Goal: Task Accomplishment & Management: Manage account settings

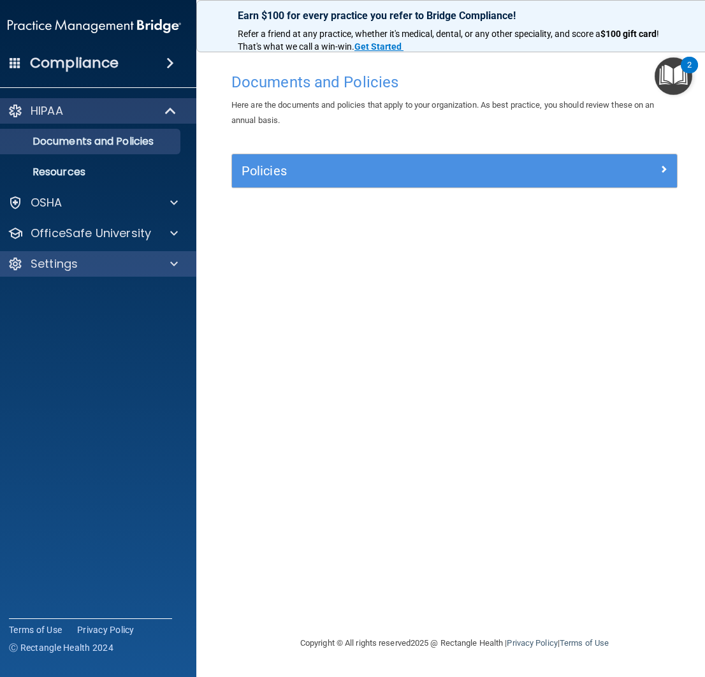
click at [113, 261] on div "Settings" at bounding box center [77, 263] width 158 height 15
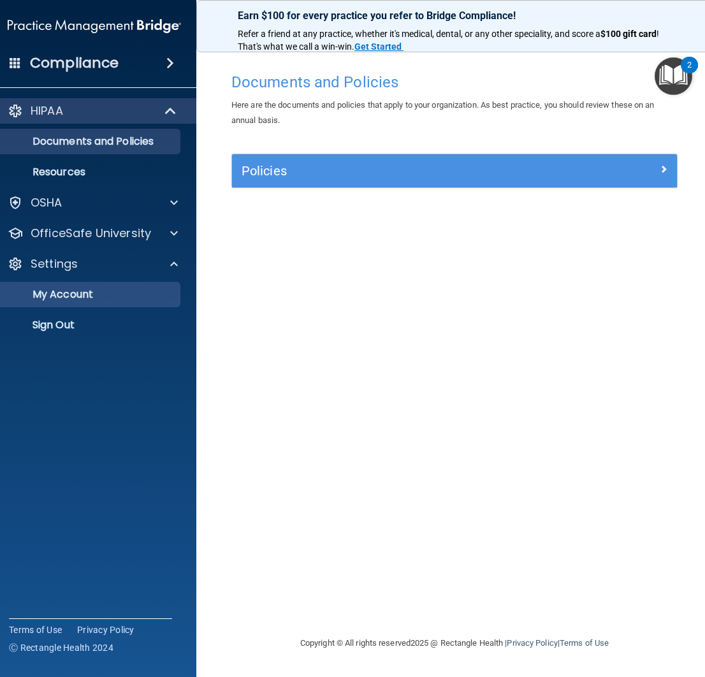
click at [77, 298] on p "My Account" at bounding box center [88, 294] width 174 height 13
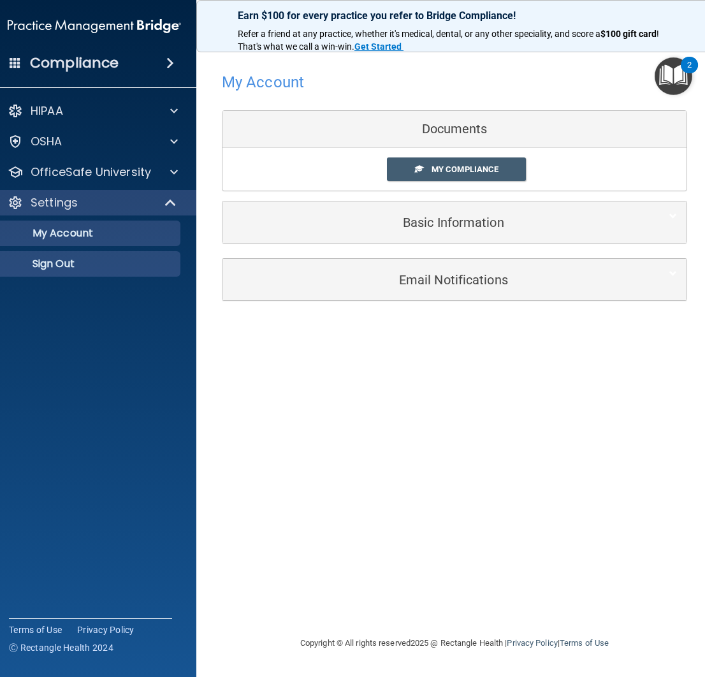
click at [119, 269] on p "Sign Out" at bounding box center [88, 264] width 174 height 13
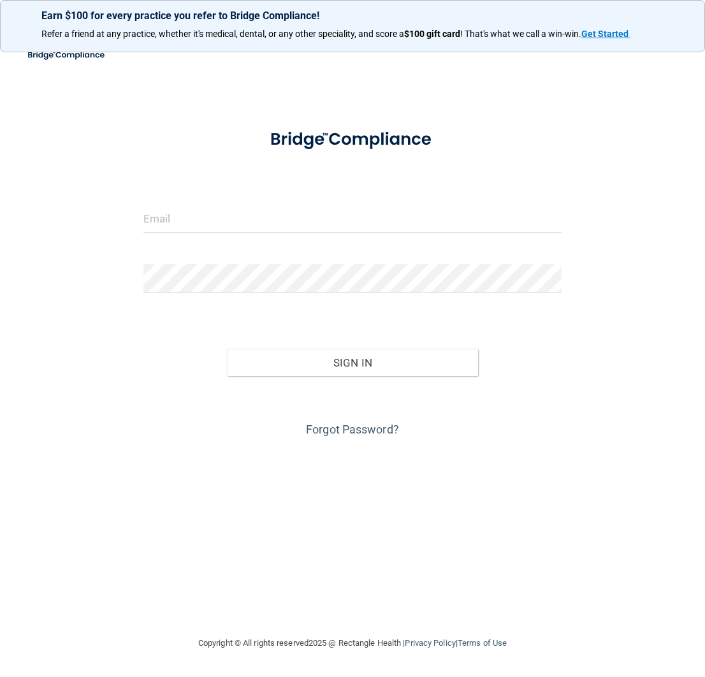
click at [296, 218] on input "email" at bounding box center [352, 218] width 419 height 29
type input "gonzalez@southfloridapsychiatry.org"
click at [214, 317] on form "gonzalez@southfloridapsychiatry.org Invalid email/password. You don't have perm…" at bounding box center [352, 278] width 419 height 323
click at [370, 425] on link "Forgot Password?" at bounding box center [352, 429] width 93 height 13
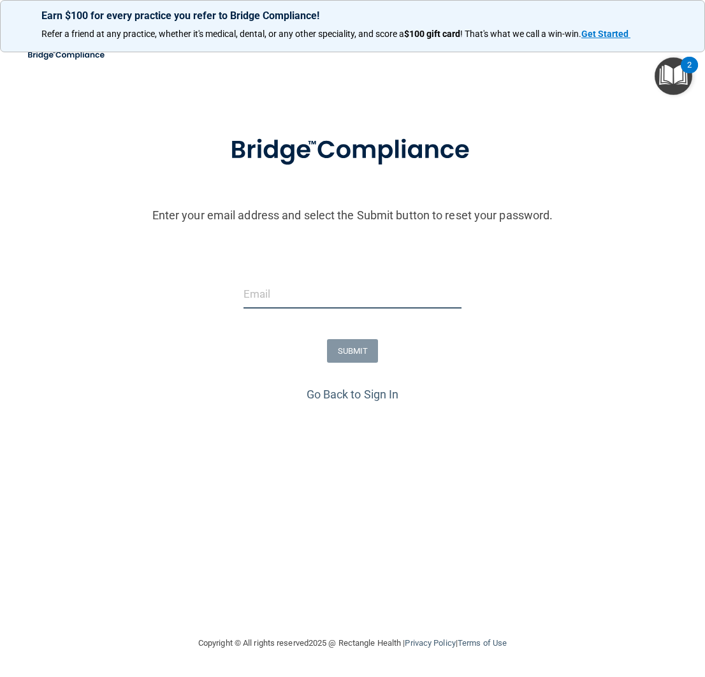
click at [299, 305] on input "email" at bounding box center [353, 294] width 218 height 29
type input "s"
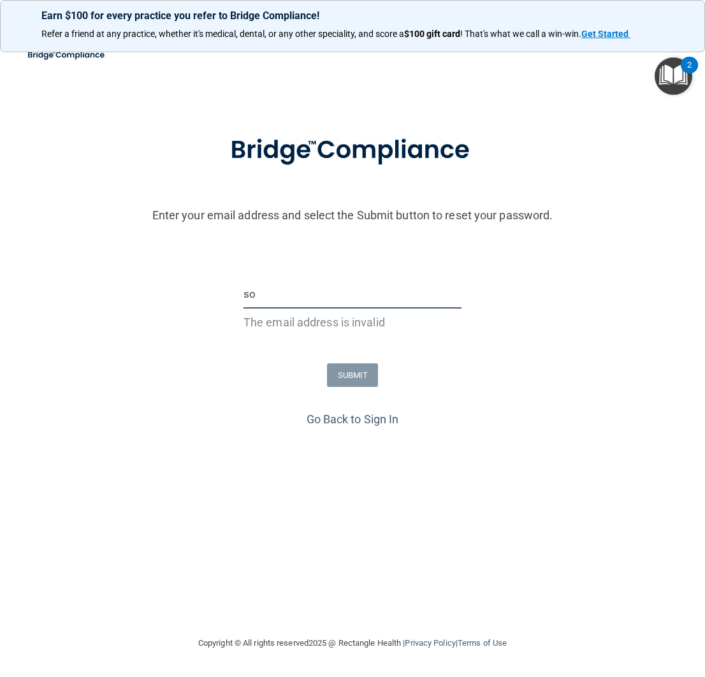
type input "s"
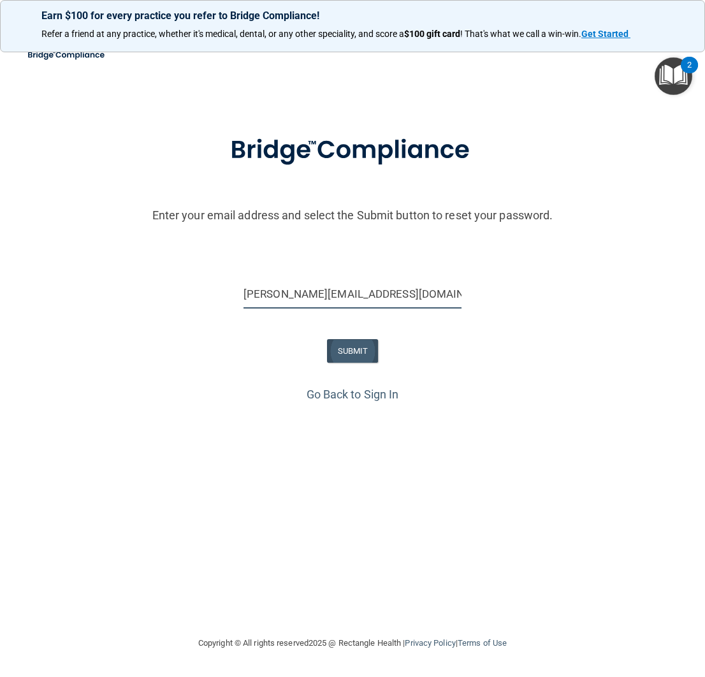
type input "gonzalez@southfloridapsychiatry.org"
click at [341, 340] on button "SUBMIT" at bounding box center [353, 351] width 52 height 24
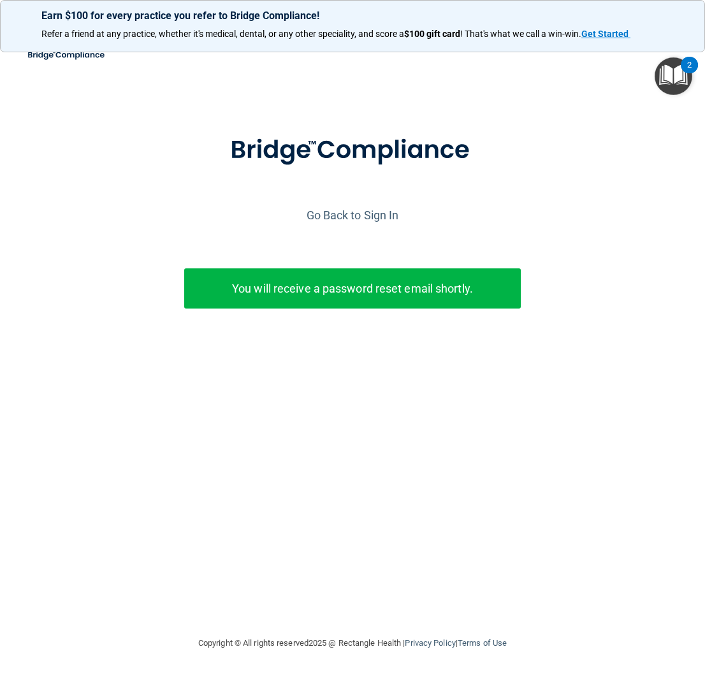
click at [428, 300] on div "You will receive a password reset email shortly." at bounding box center [352, 288] width 337 height 40
click at [426, 295] on p "You will receive a password reset email shortly." at bounding box center [352, 288] width 317 height 21
click at [351, 212] on link "Go Back to Sign In" at bounding box center [353, 214] width 92 height 13
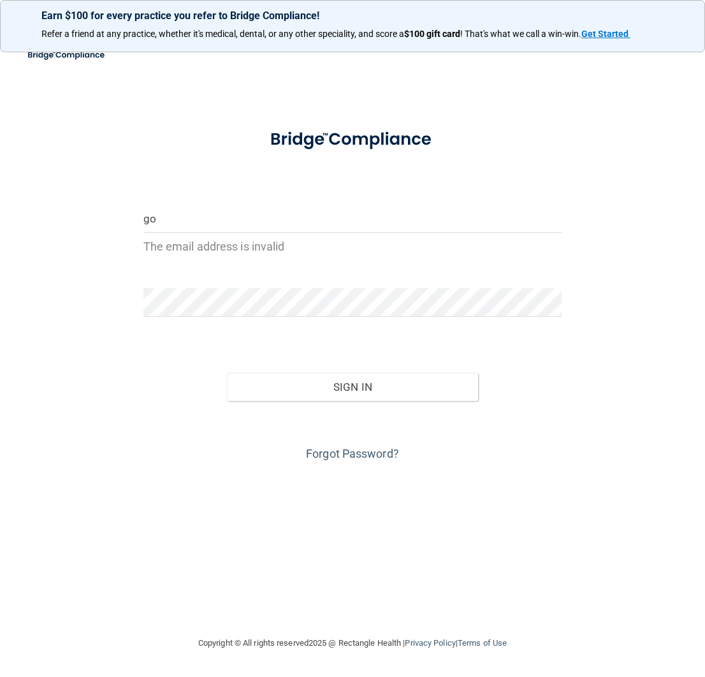
type input "g"
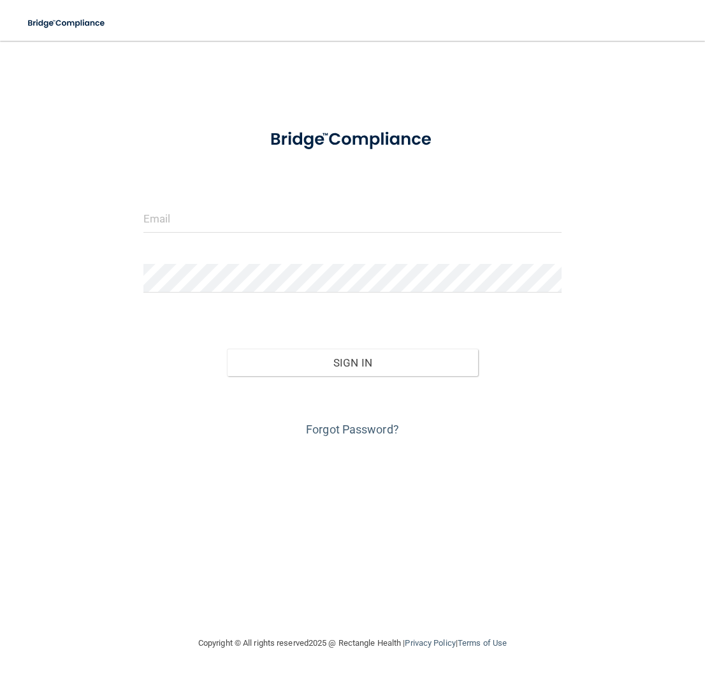
click at [342, 316] on form "Invalid email/password. You don't have permission to access that page. Sign In …" at bounding box center [352, 278] width 419 height 323
click at [324, 219] on input "email" at bounding box center [352, 218] width 419 height 29
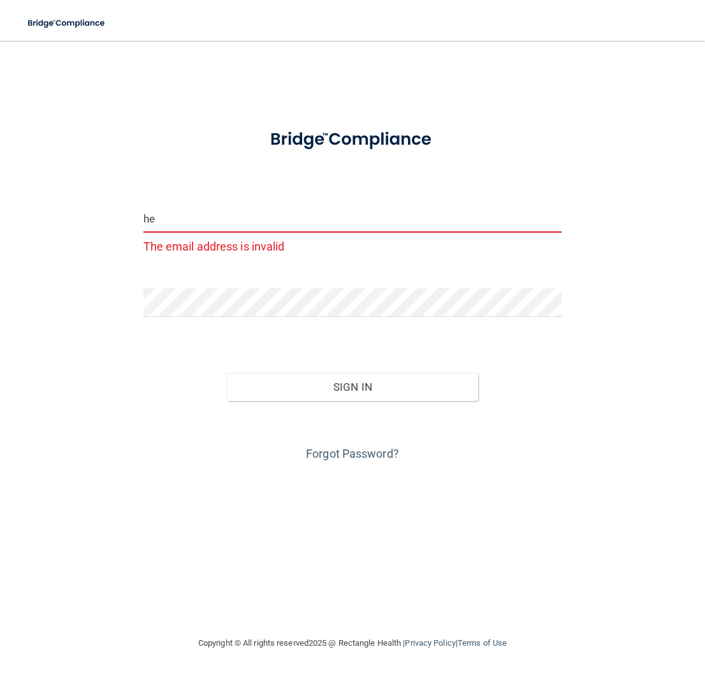
type input "h"
type input "hectorgonza"
click at [382, 450] on link "Forgot Password?" at bounding box center [352, 453] width 93 height 13
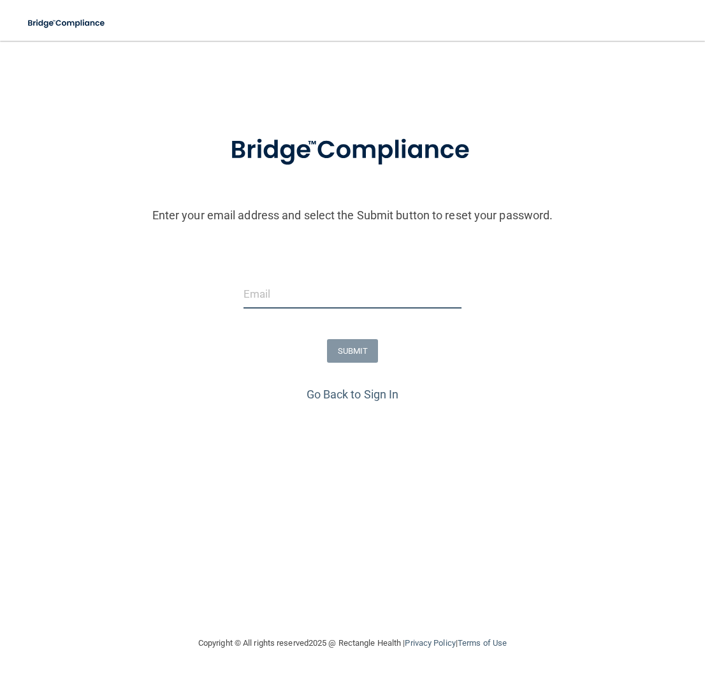
click at [363, 296] on input "email" at bounding box center [353, 294] width 218 height 29
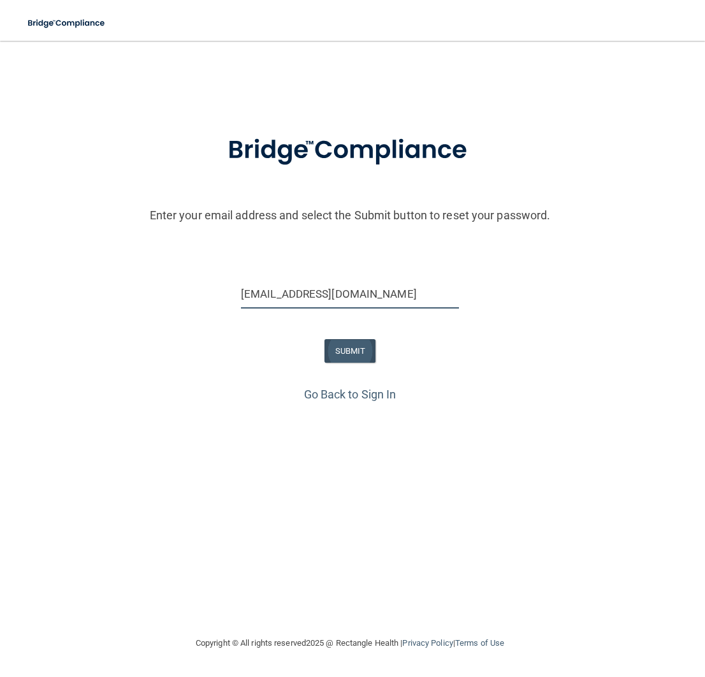
type input "[EMAIL_ADDRESS][DOMAIN_NAME]"
click at [353, 347] on button "SUBMIT" at bounding box center [350, 351] width 52 height 24
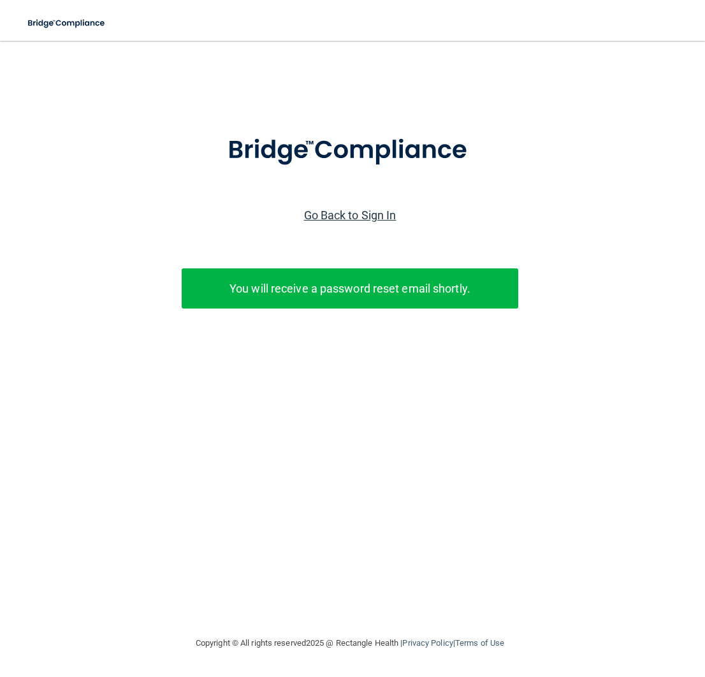
click at [358, 219] on link "Go Back to Sign In" at bounding box center [350, 214] width 92 height 13
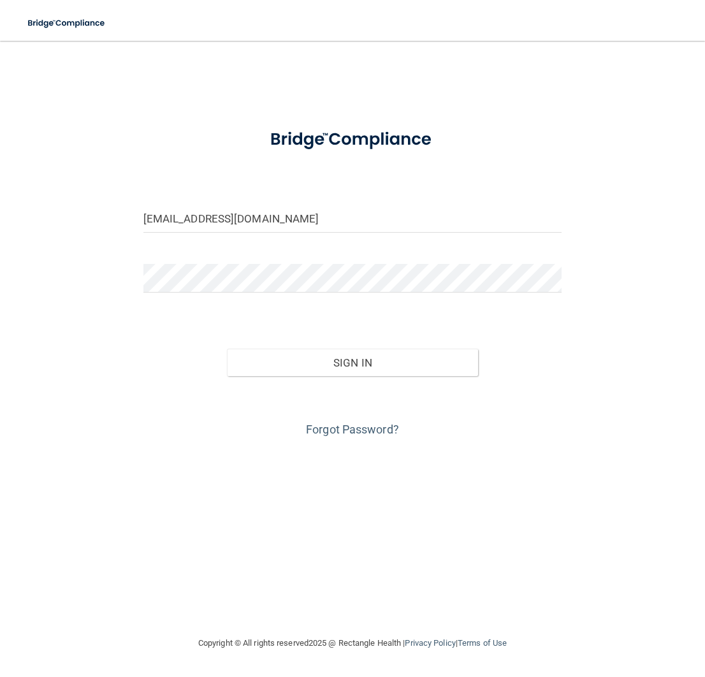
type input "[EMAIL_ADDRESS][DOMAIN_NAME]"
click at [379, 308] on form "[EMAIL_ADDRESS][DOMAIN_NAME] Invalid email/password. You don't have permission …" at bounding box center [352, 278] width 419 height 323
click at [382, 298] on div at bounding box center [353, 283] width 438 height 38
click at [352, 361] on button "Sign In" at bounding box center [352, 363] width 251 height 28
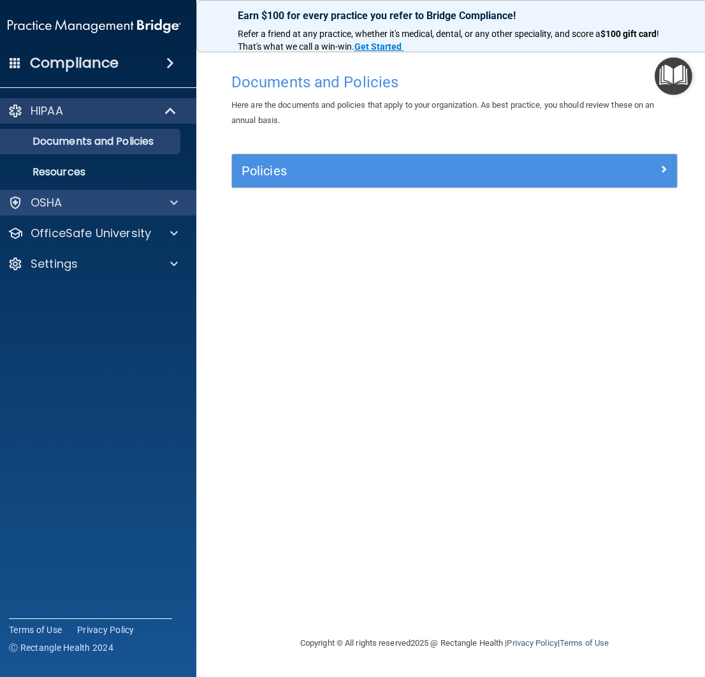
click at [112, 208] on div "OSHA" at bounding box center [77, 202] width 158 height 15
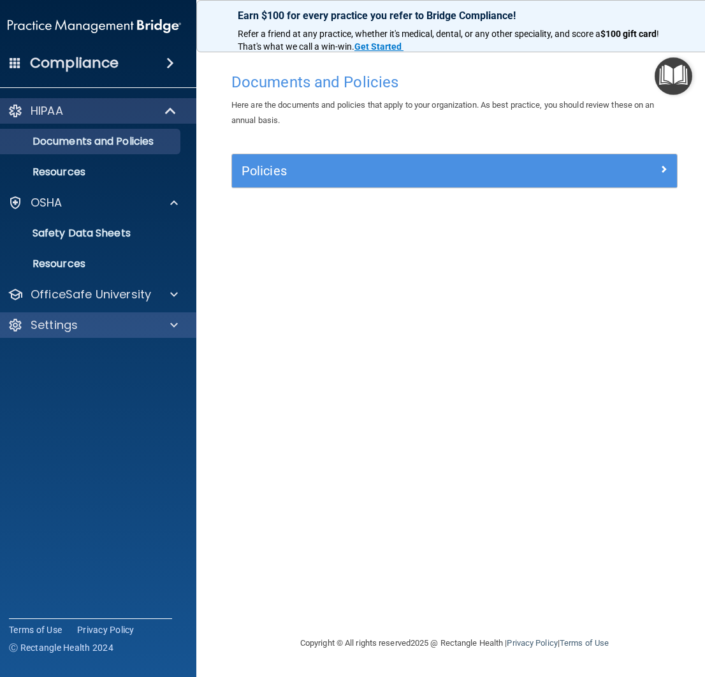
click at [112, 322] on div "Settings" at bounding box center [77, 324] width 158 height 15
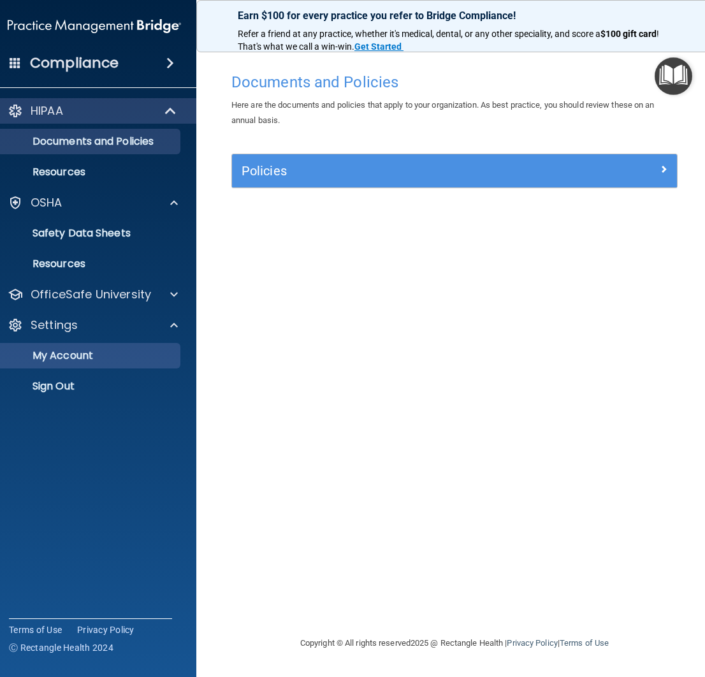
click at [112, 347] on link "My Account" at bounding box center [80, 355] width 201 height 25
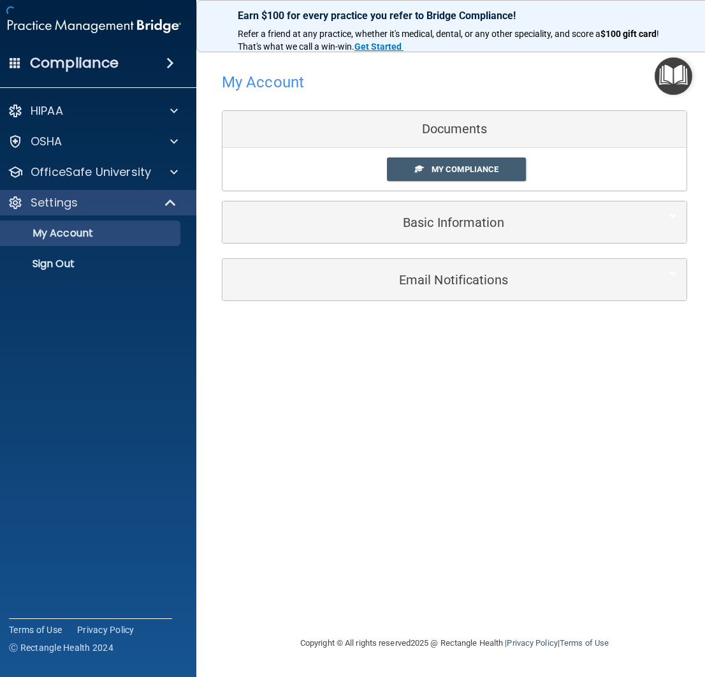
click at [432, 170] on span "My Compliance" at bounding box center [465, 169] width 67 height 10
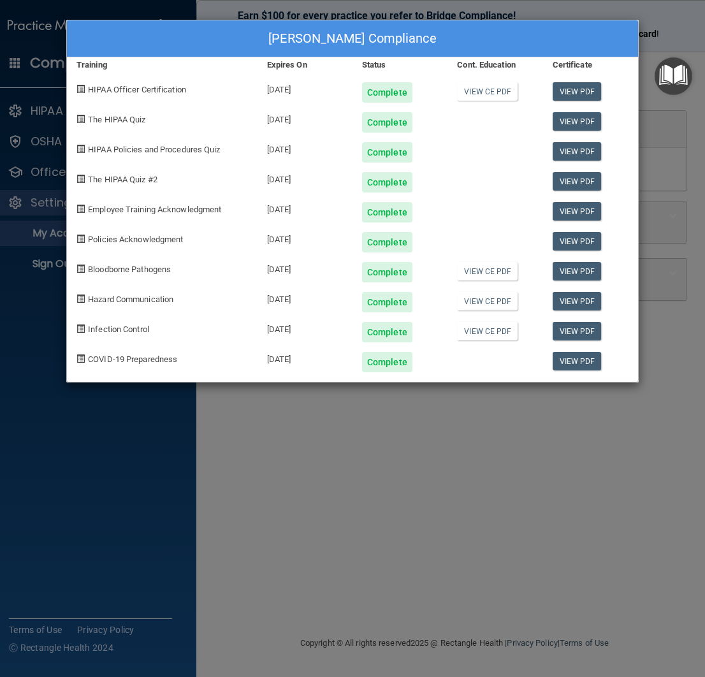
click at [453, 463] on div "[PERSON_NAME] Compliance Training Expires On Status Cont. Education Certificate…" at bounding box center [352, 338] width 705 height 677
